Goal: Information Seeking & Learning: Learn about a topic

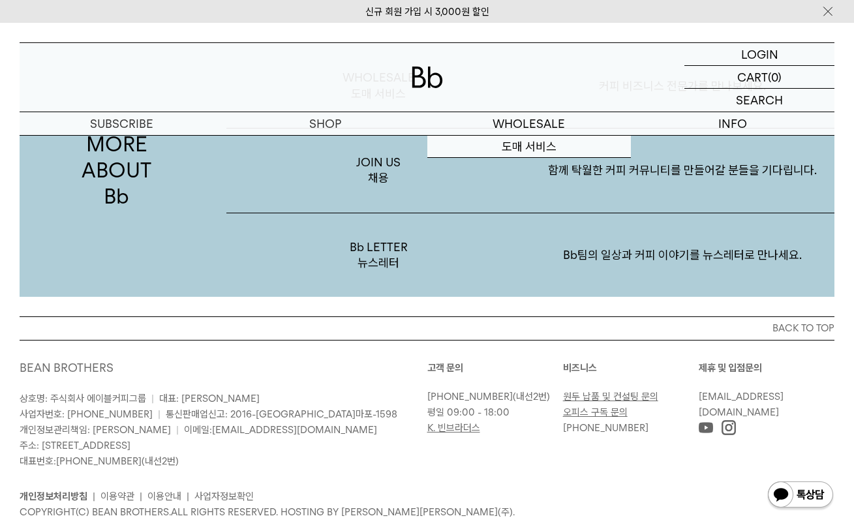
scroll to position [2248, 0]
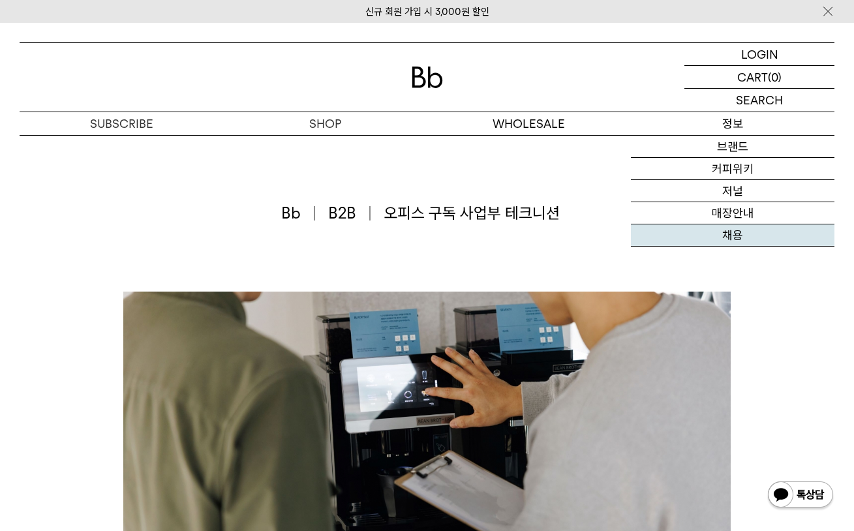
click at [729, 244] on link "채용" at bounding box center [733, 235] width 204 height 22
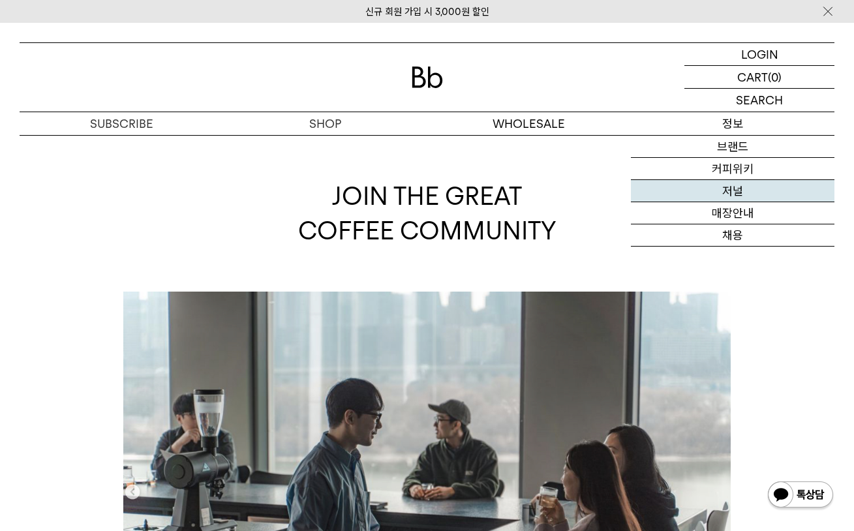
click at [734, 191] on link "저널" at bounding box center [733, 191] width 204 height 22
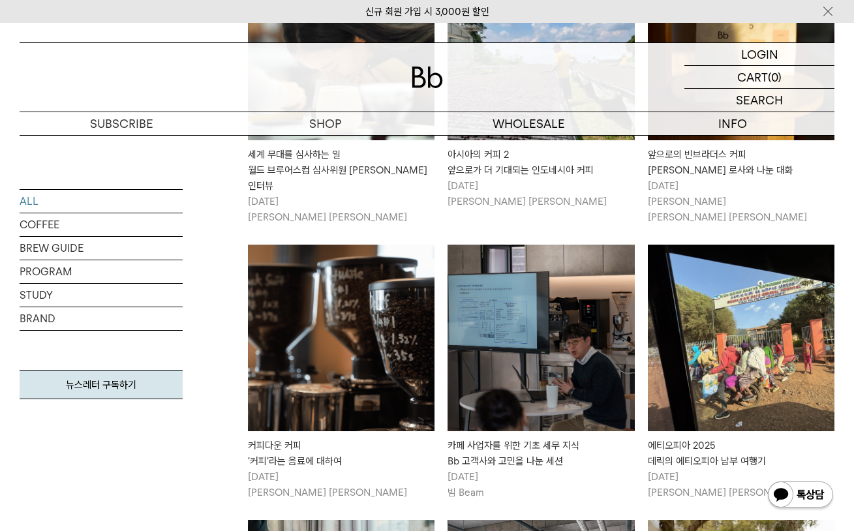
scroll to position [700, 0]
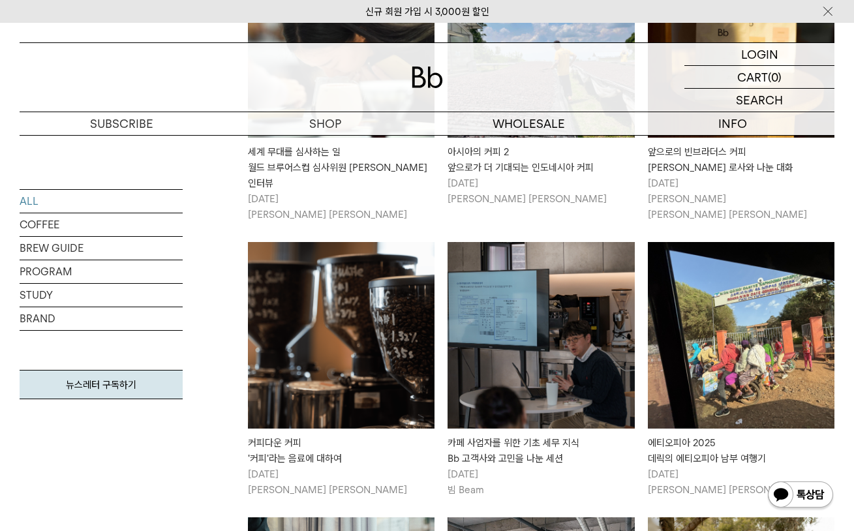
click at [389, 333] on img at bounding box center [341, 335] width 187 height 187
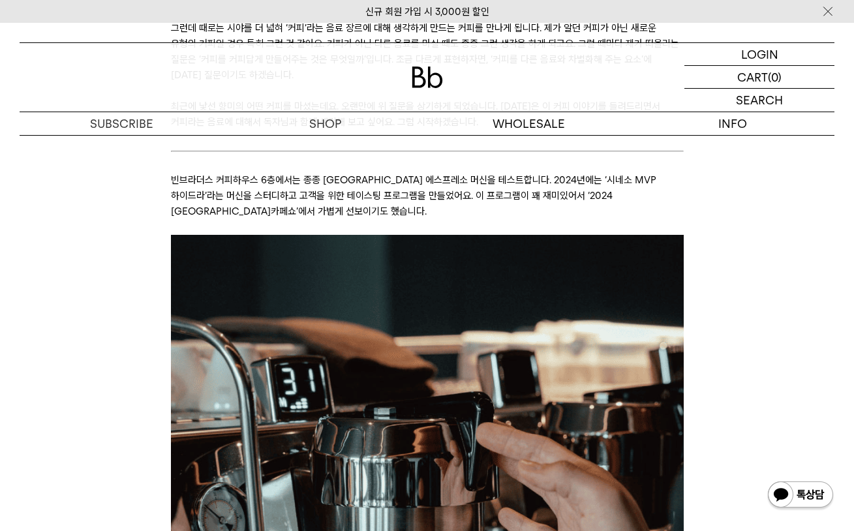
scroll to position [1010, 0]
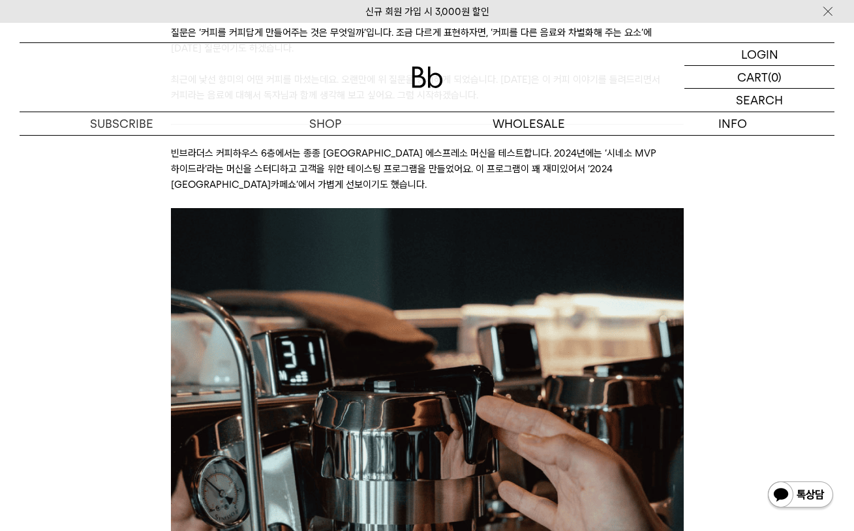
click at [409, 178] on p "빈브라더스 커피하우스 6층에서는 종종 흥미로운 에스프레소 머신을 테스트합니다. 2024년에는 ‘시네소 MVP 하이드라’라는 머신을 스터디하고 …" at bounding box center [427, 169] width 513 height 47
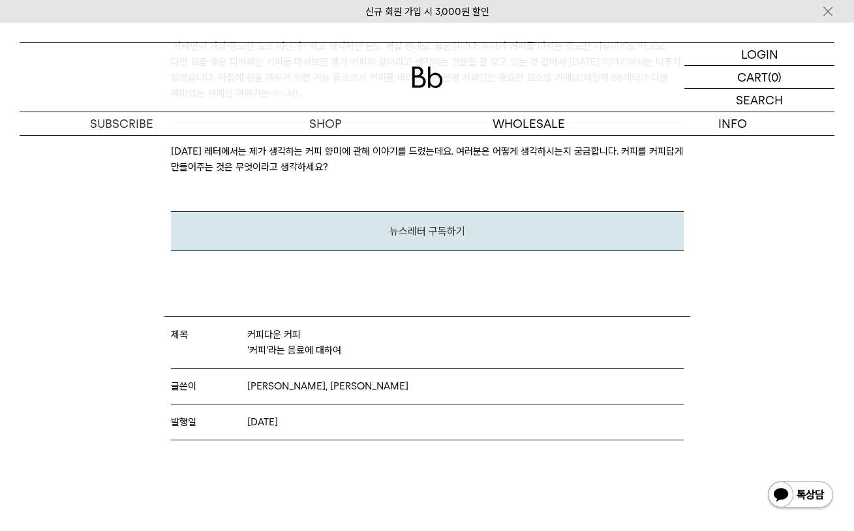
scroll to position [0, 0]
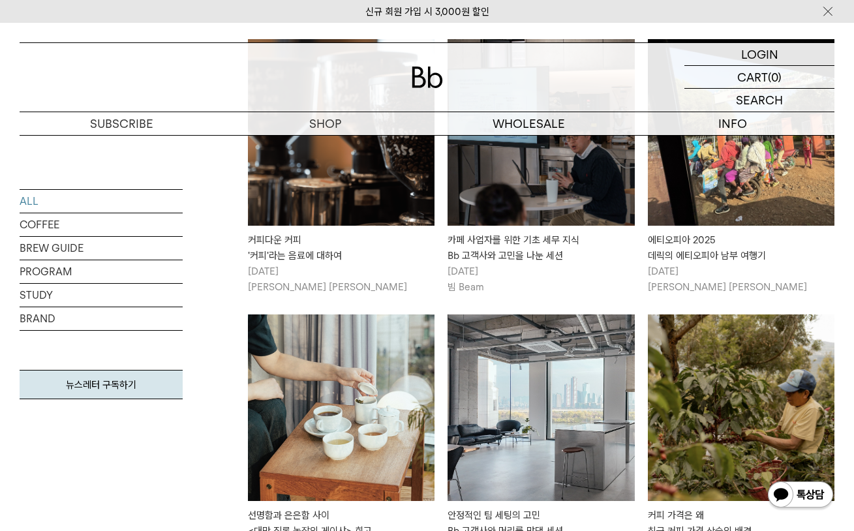
scroll to position [803, 0]
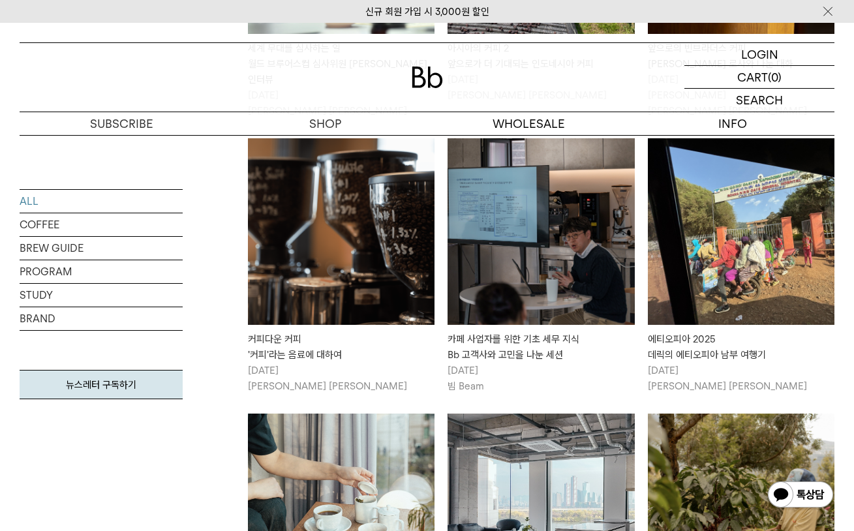
click at [542, 295] on link "카페 사업자를 위한 기초 세무 지식 Bb 고객사와 고민을 나눈 세션 2025/03/13 빔 Beam" at bounding box center [541, 266] width 187 height 256
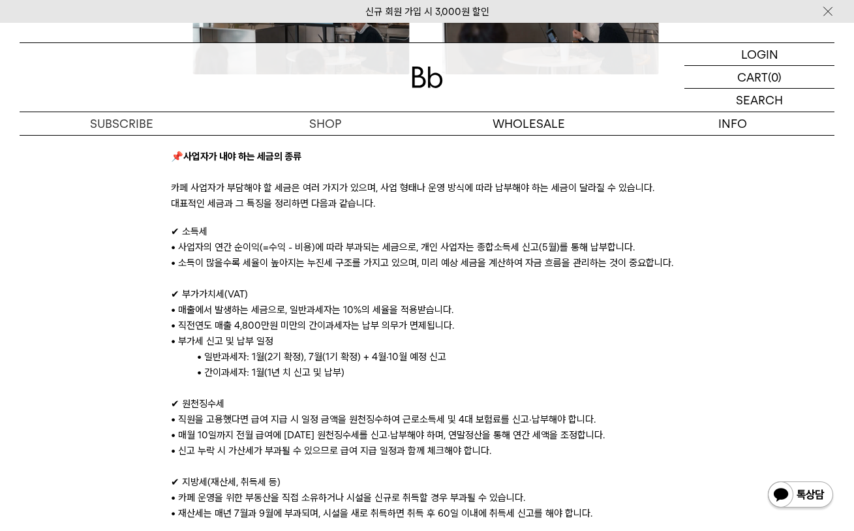
scroll to position [875, 0]
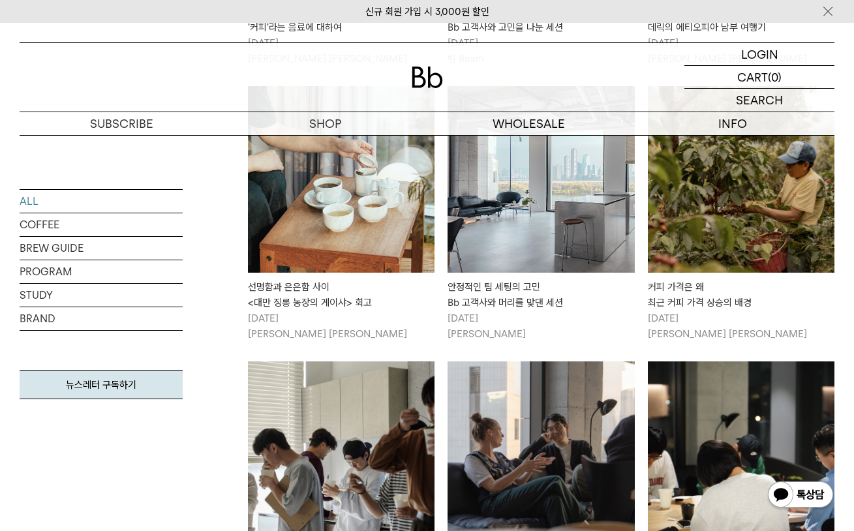
scroll to position [1139, 0]
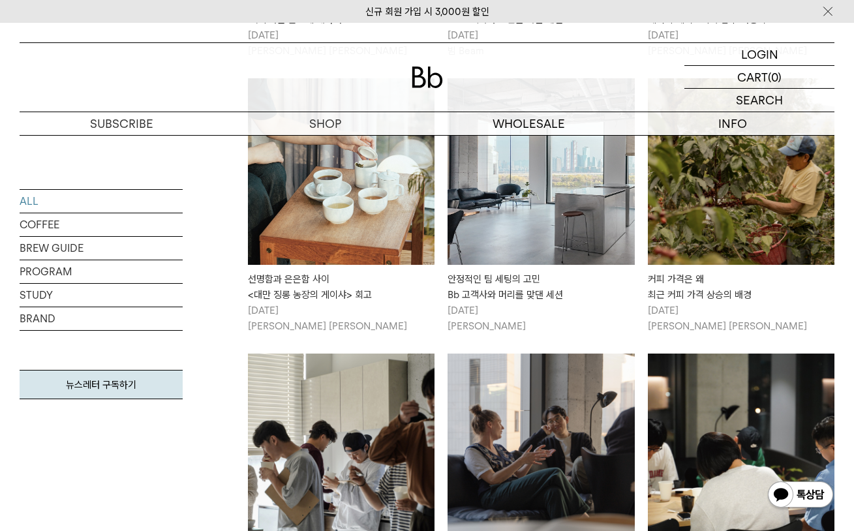
click at [369, 393] on img at bounding box center [341, 447] width 187 height 187
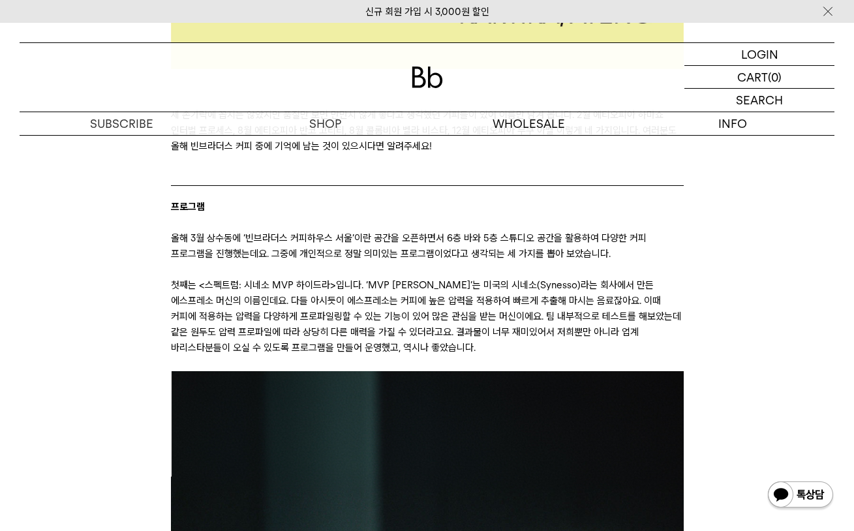
scroll to position [2389, 0]
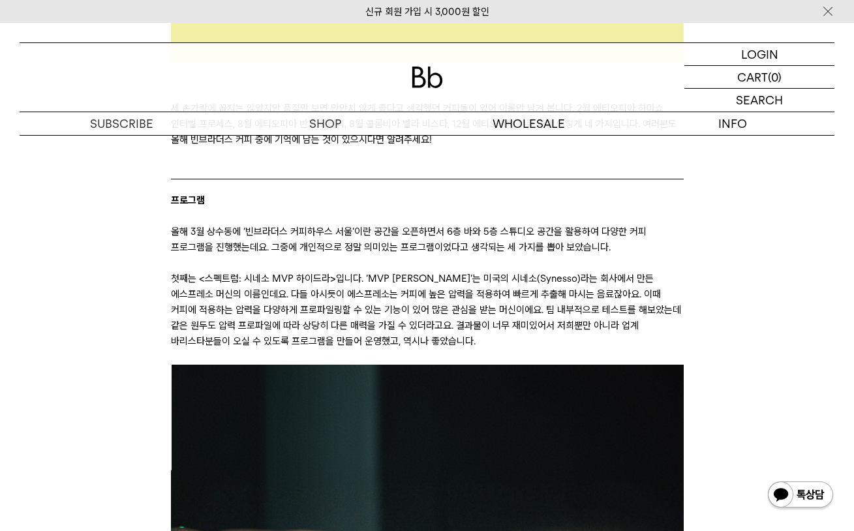
click at [452, 284] on p "첫째는 <스펙트럼: 시네소 MVP 하이드라>입니다. ‘MVP 하이드라’는 미국의 시네소(Synesso)라는 회사에서 만든 에스프레소 머신의 이…" at bounding box center [427, 310] width 513 height 78
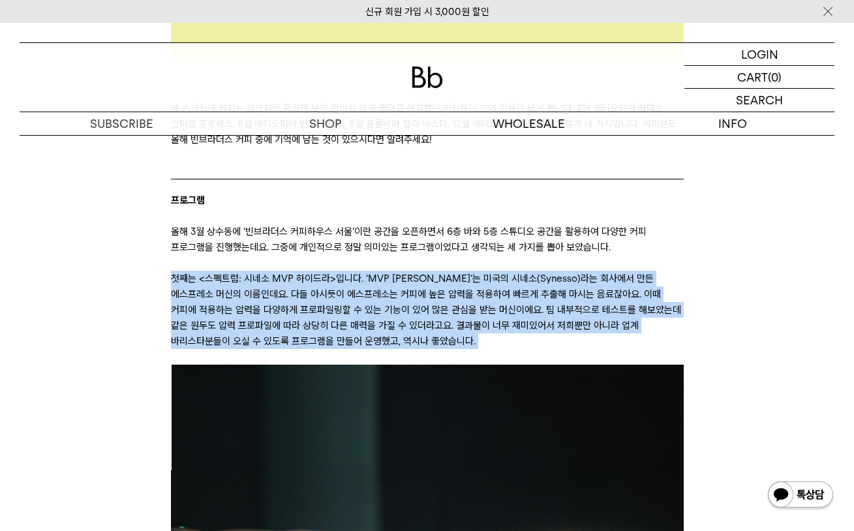
click at [452, 284] on p "첫째는 <스펙트럼: 시네소 MVP 하이드라>입니다. ‘MVP 하이드라’는 미국의 시네소(Synesso)라는 회사에서 만든 에스프레소 머신의 이…" at bounding box center [427, 310] width 513 height 78
click at [410, 297] on p "첫째는 <스펙트럼: 시네소 MVP 하이드라>입니다. ‘MVP 하이드라’는 미국의 시네소(Synesso)라는 회사에서 만든 에스프레소 머신의 이…" at bounding box center [427, 310] width 513 height 78
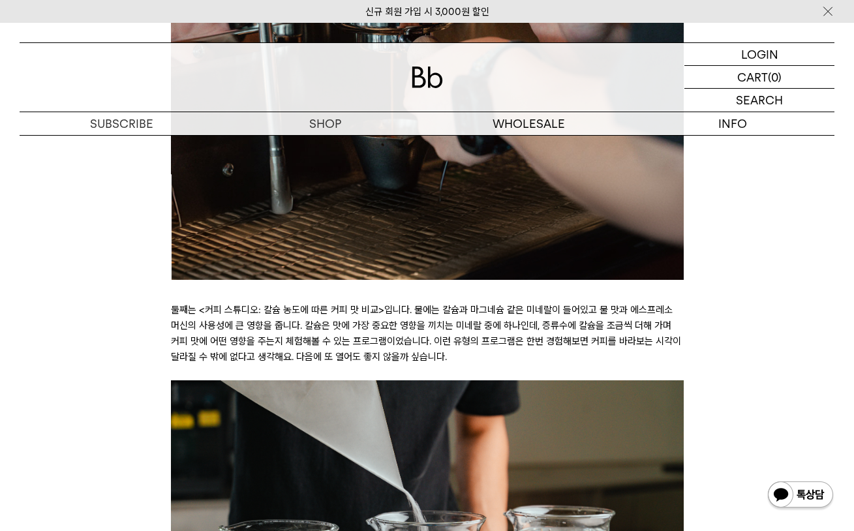
scroll to position [3200, 0]
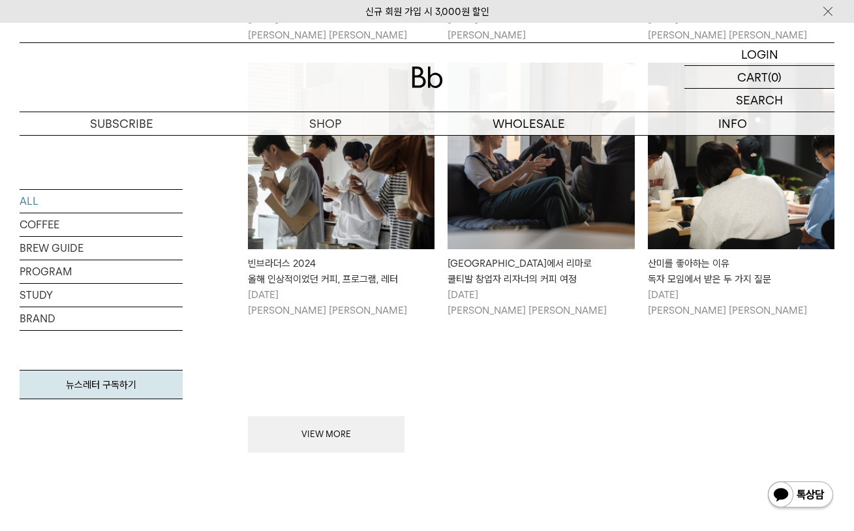
scroll to position [1496, 0]
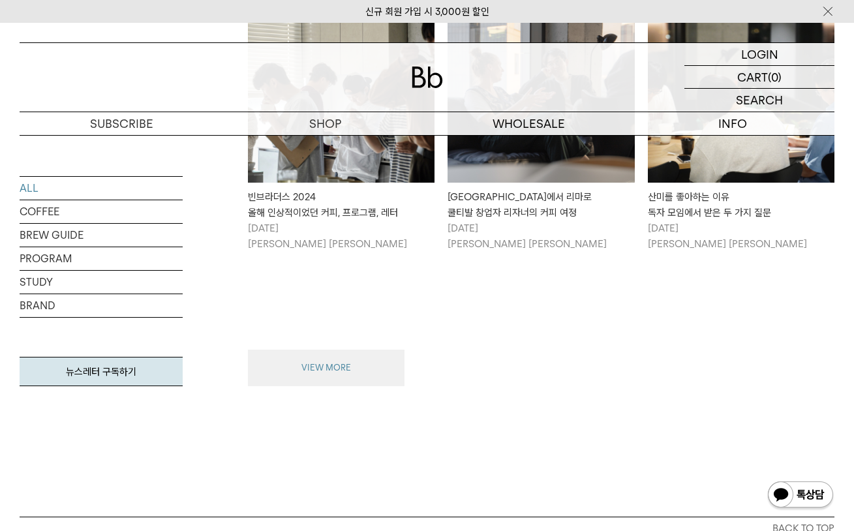
click at [352, 350] on button "VIEW MORE" at bounding box center [326, 368] width 157 height 37
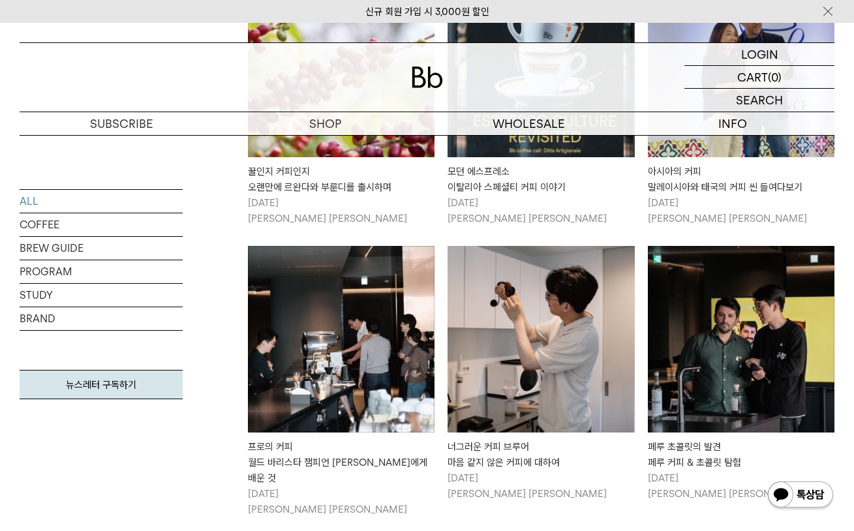
scroll to position [2073, 0]
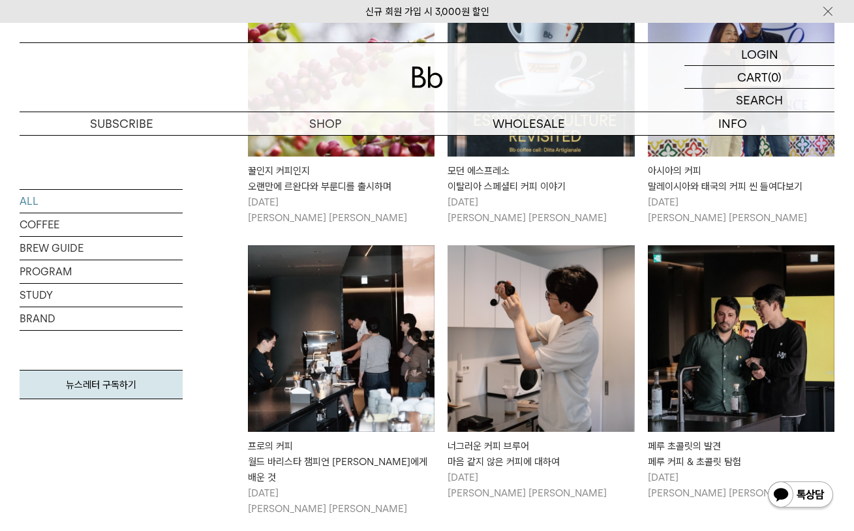
click at [397, 347] on img at bounding box center [341, 338] width 187 height 187
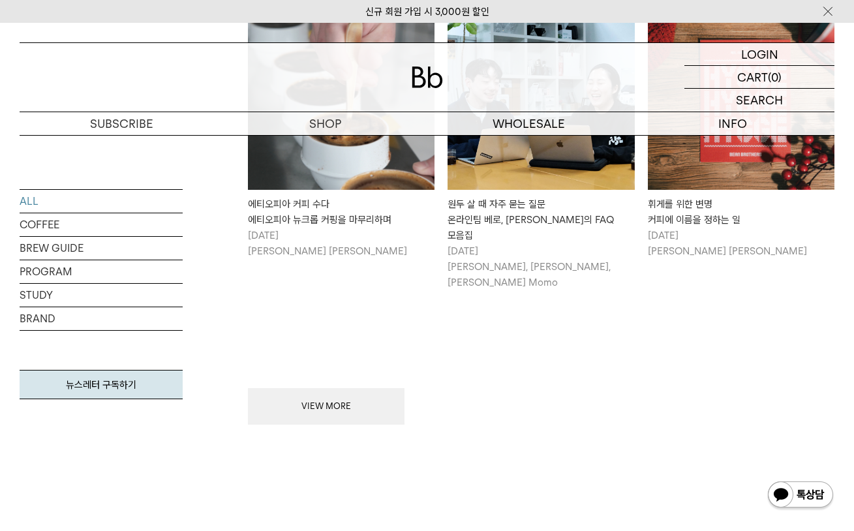
scroll to position [2903, 0]
